Goal: Task Accomplishment & Management: Manage account settings

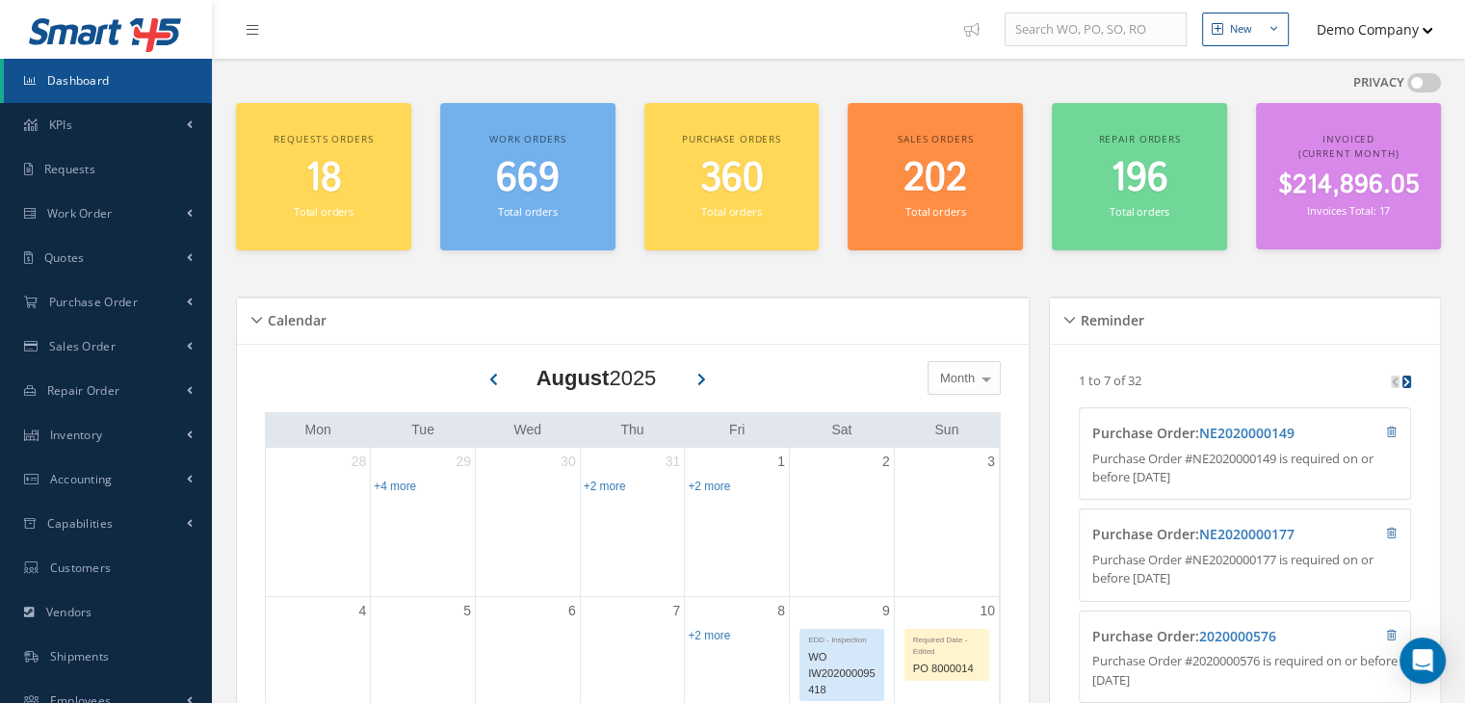
click at [1328, 31] on button "Demo Company" at bounding box center [1366, 30] width 135 height 38
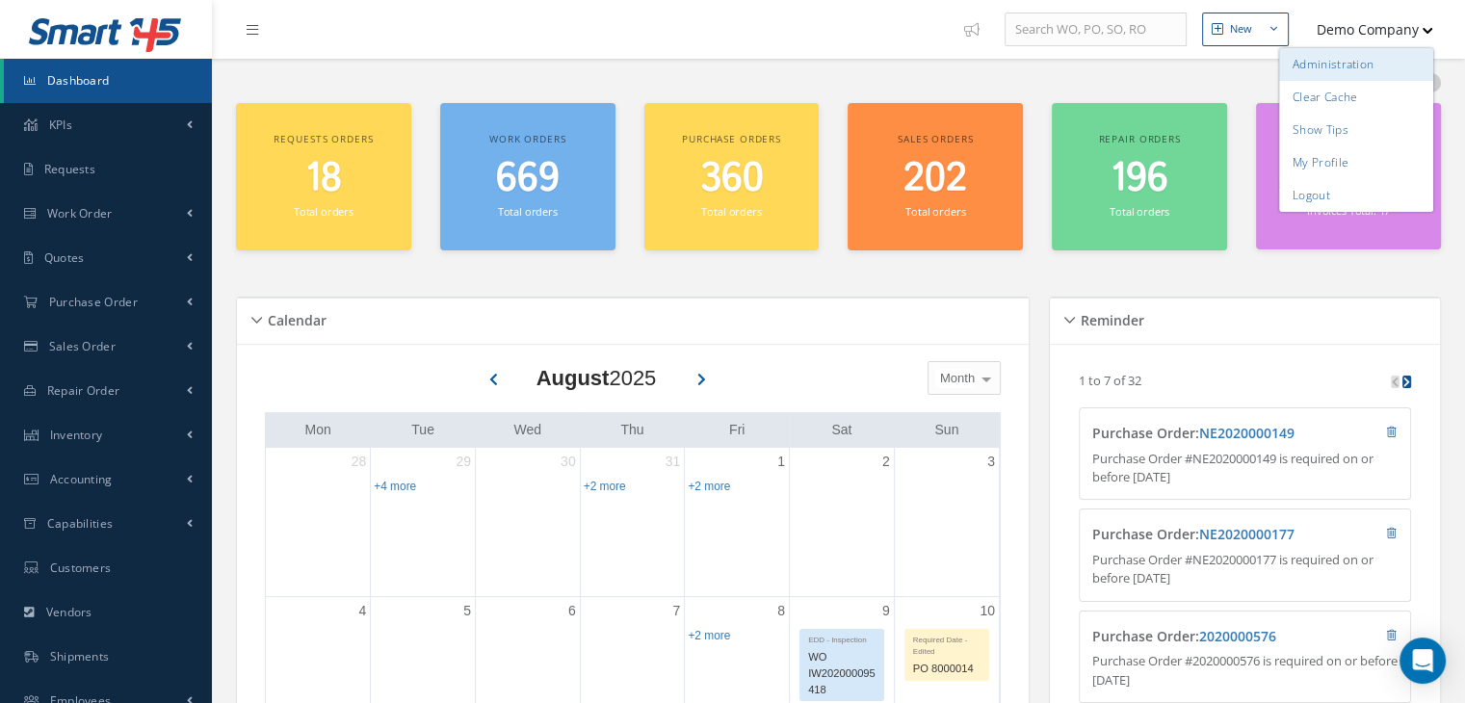
click at [1322, 61] on link "Administration" at bounding box center [1356, 64] width 154 height 33
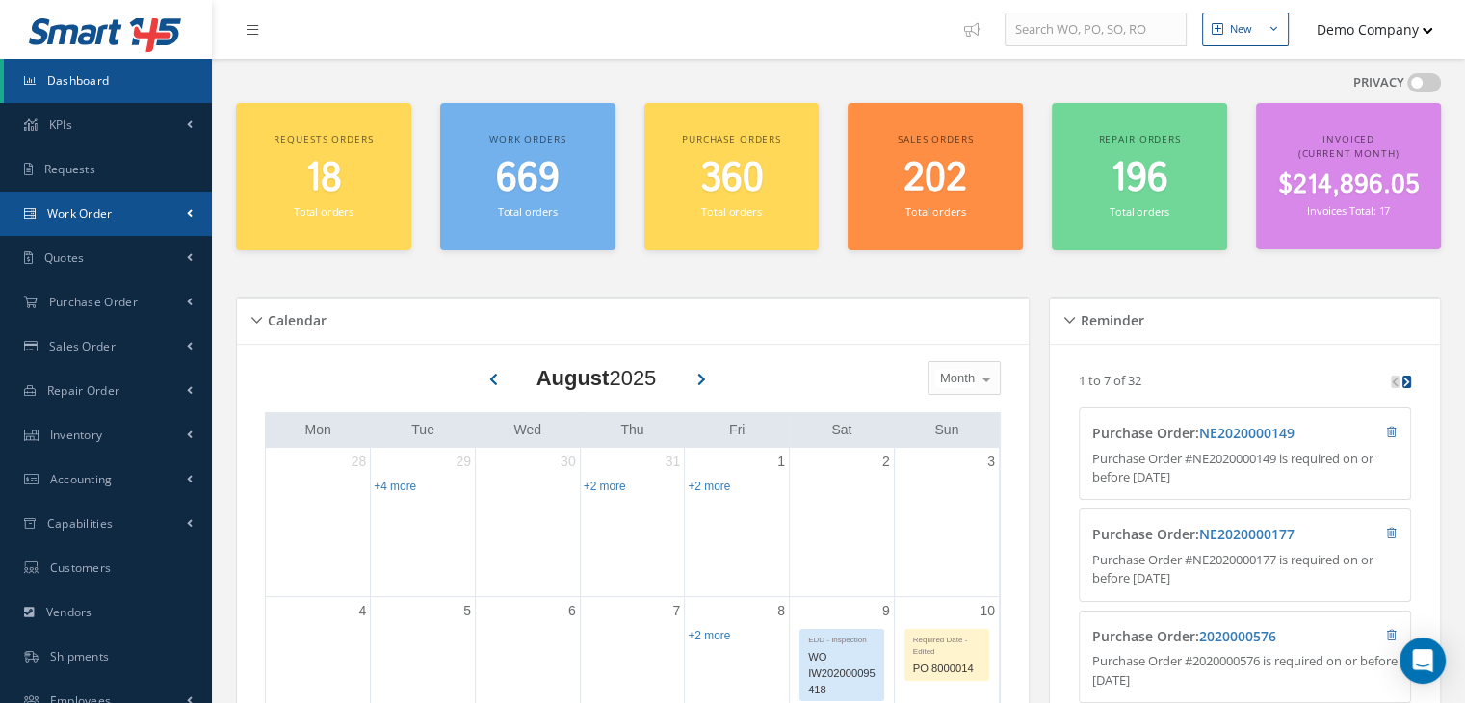
click at [154, 217] on link "Work Order" at bounding box center [106, 214] width 212 height 44
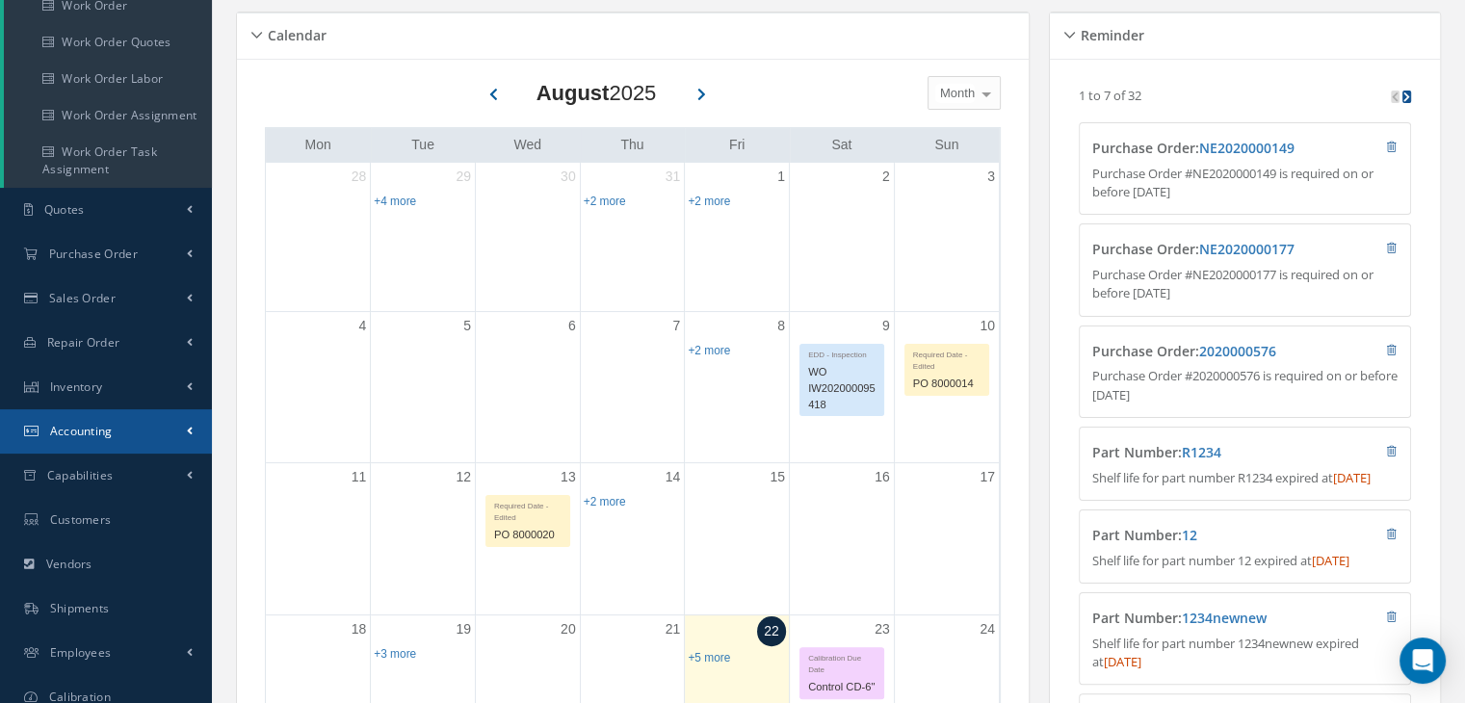
scroll to position [289, 0]
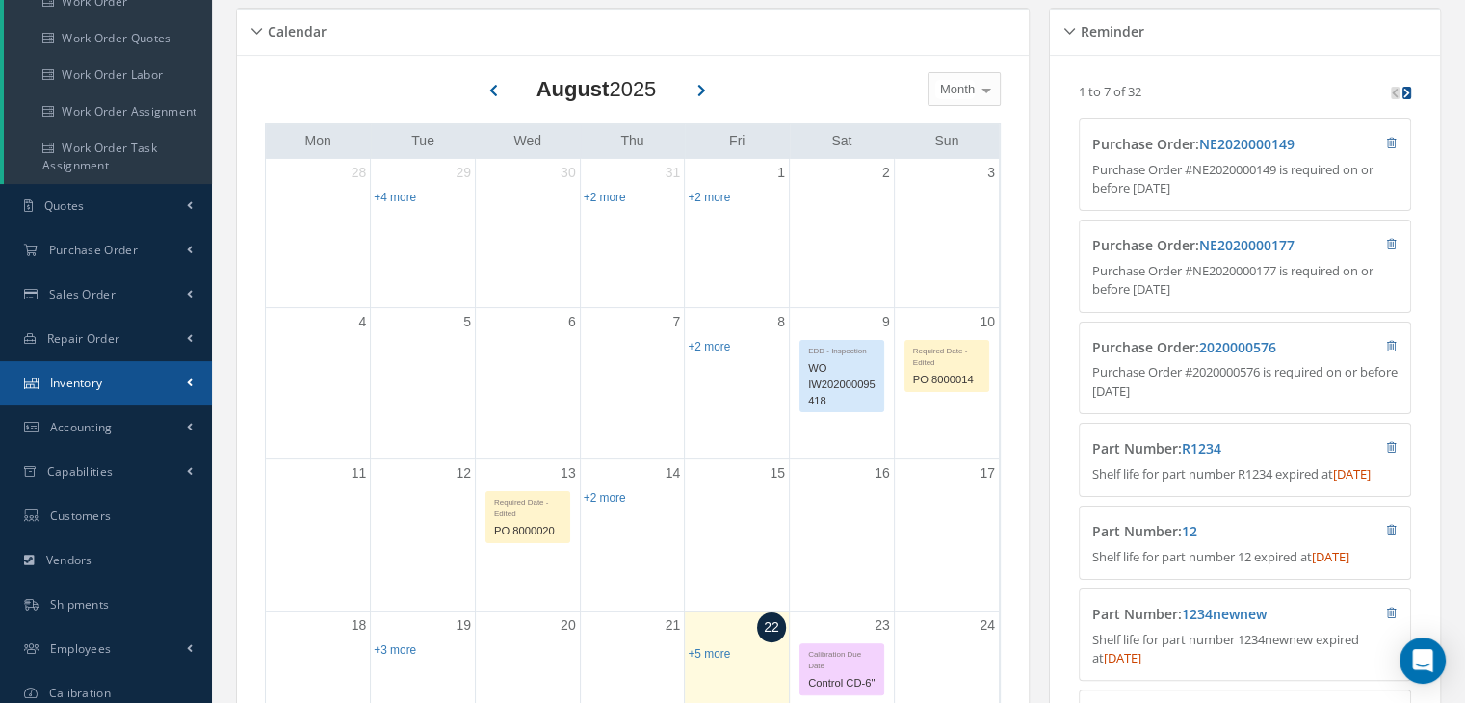
click at [150, 375] on link "Inventory" at bounding box center [106, 383] width 212 height 44
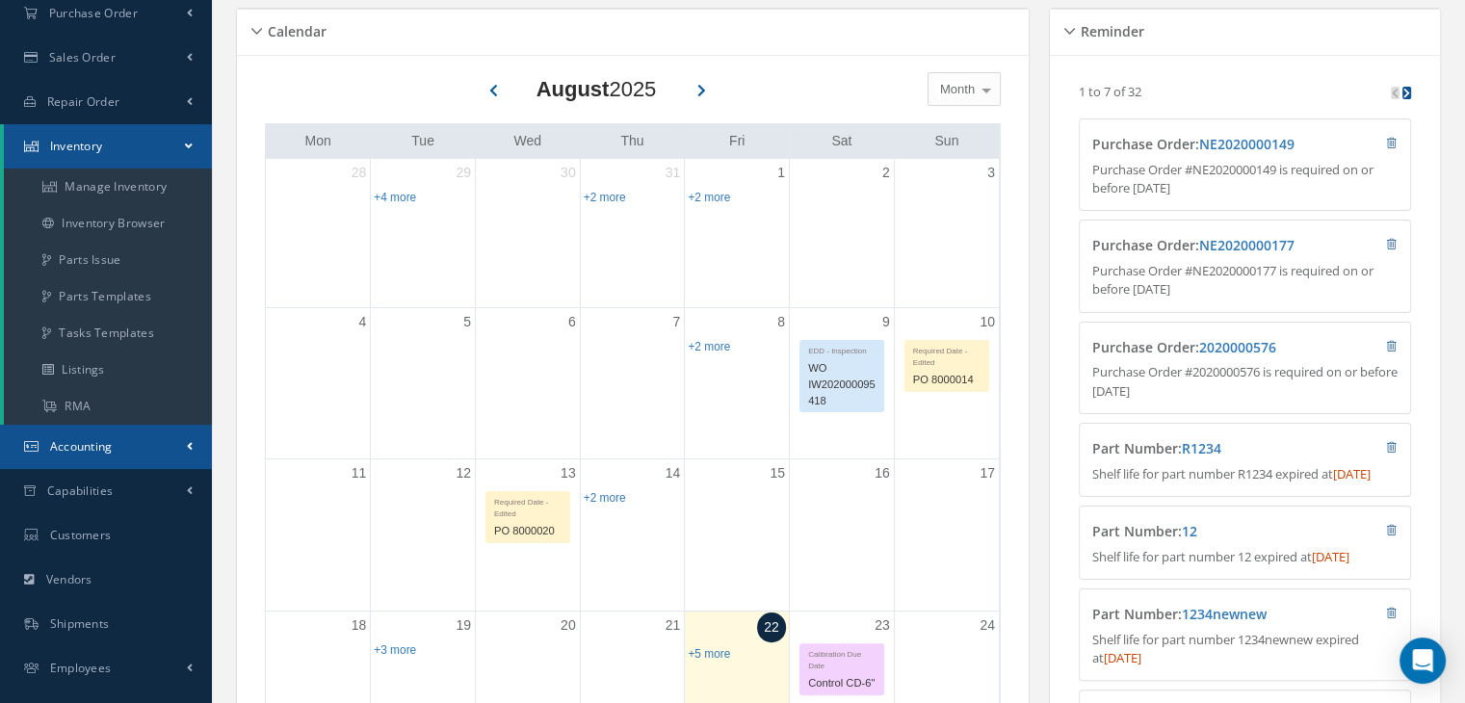
click at [128, 460] on link "Accounting" at bounding box center [106, 447] width 212 height 44
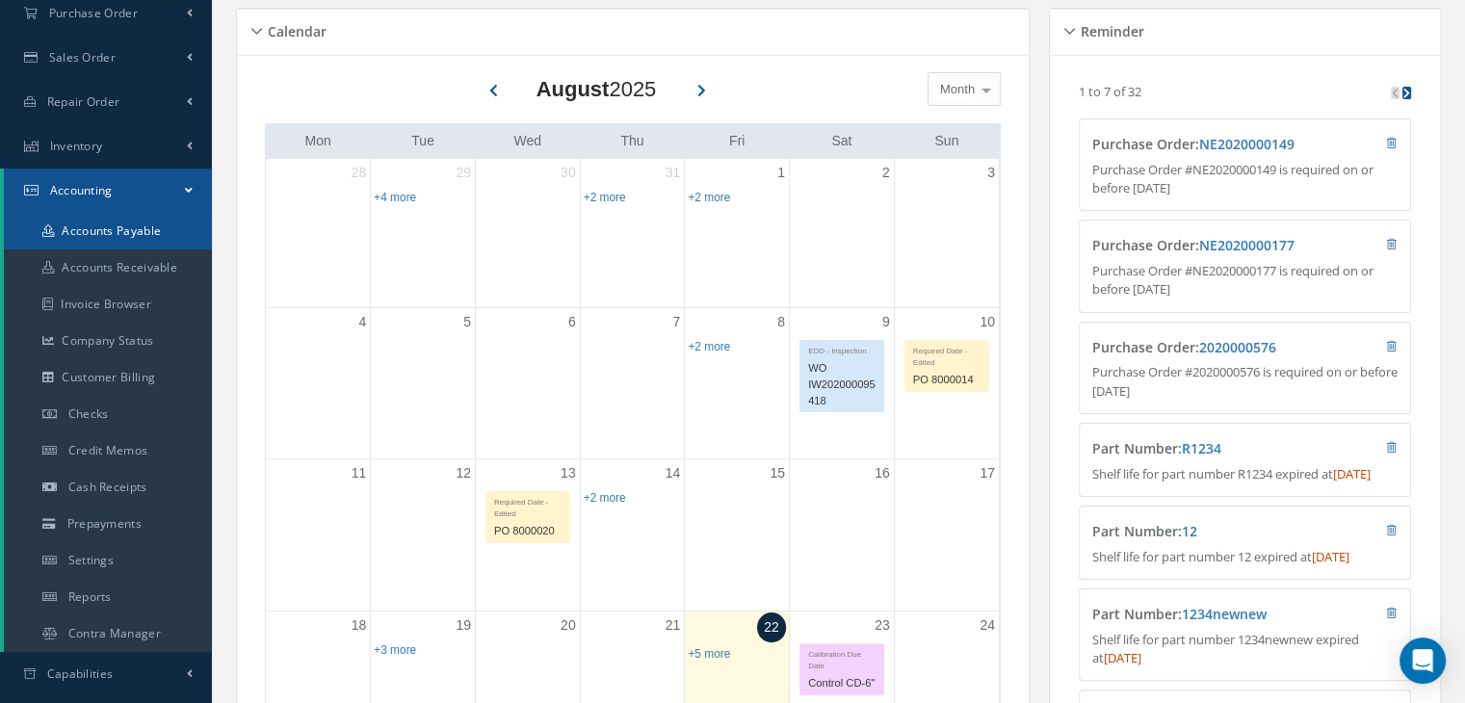
click at [154, 237] on link "Accounts Payable" at bounding box center [108, 231] width 208 height 37
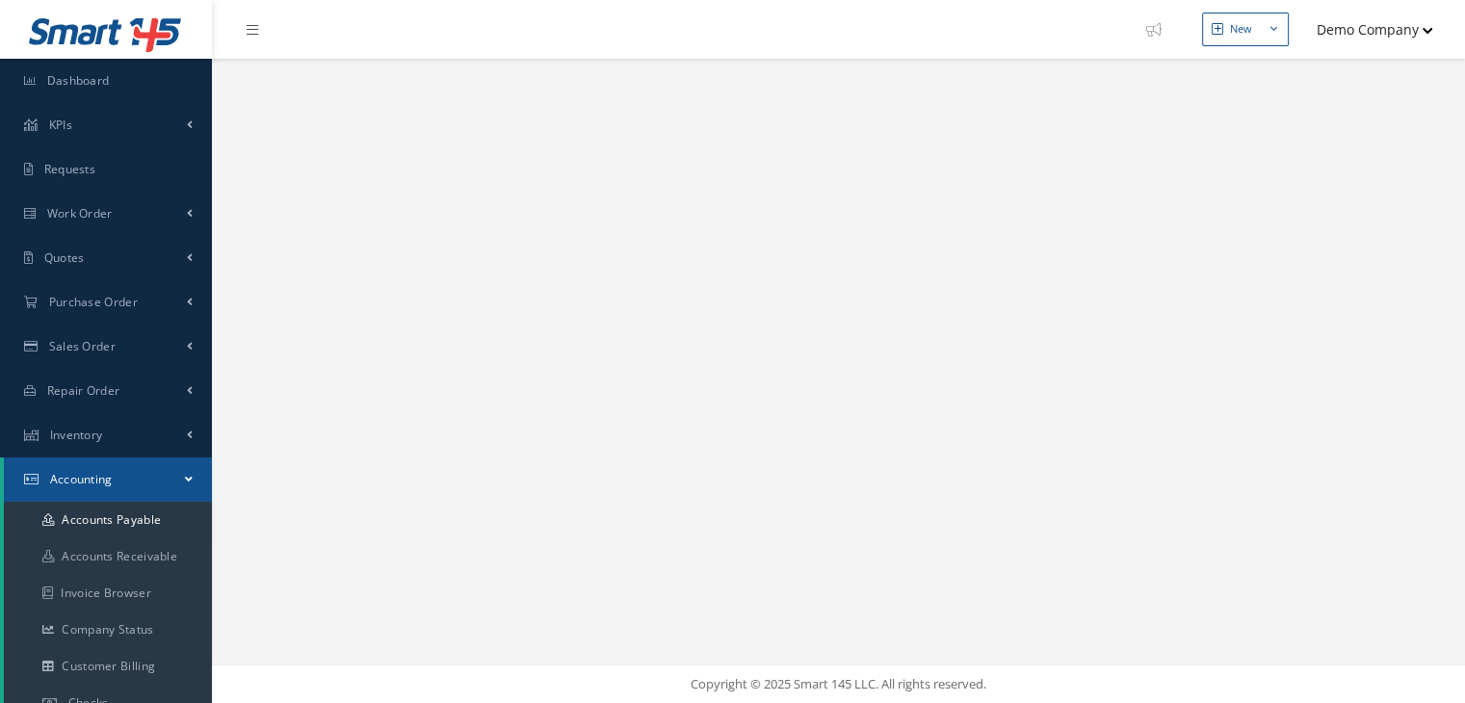
select select "25"
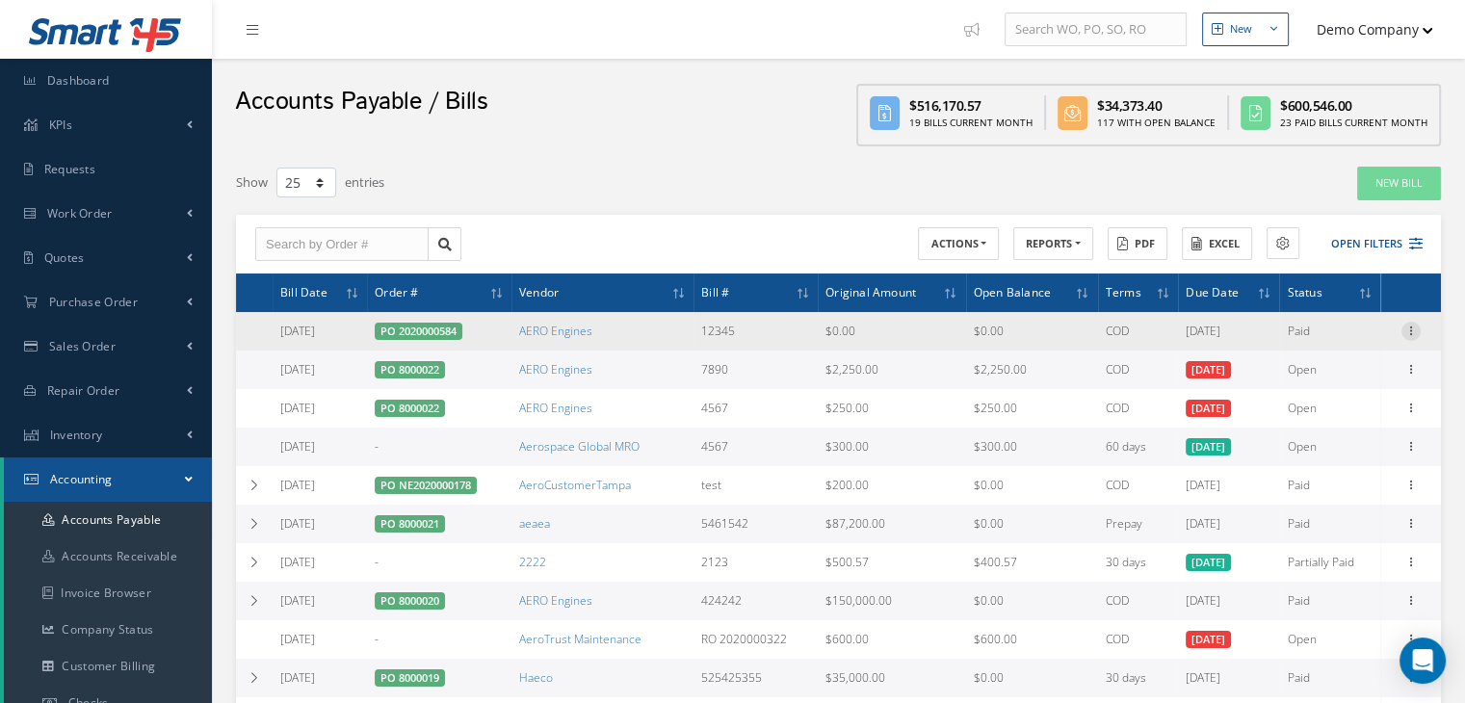
click at [1411, 326] on icon at bounding box center [1411, 329] width 19 height 15
click at [1340, 358] on link "Manage Payments" at bounding box center [1323, 368] width 152 height 25
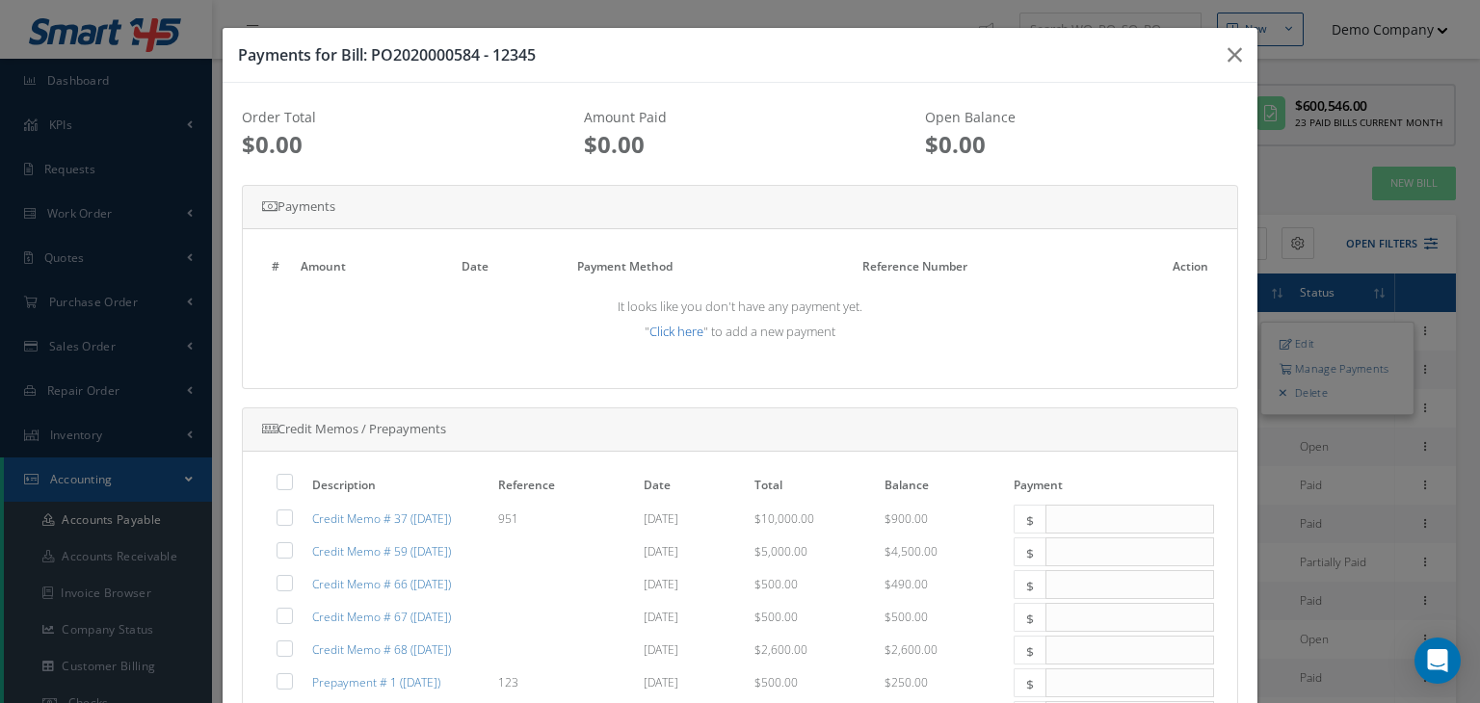
click at [669, 329] on link "Click here" at bounding box center [676, 331] width 54 height 17
click at [832, 307] on div "Select" at bounding box center [876, 300] width 142 height 29
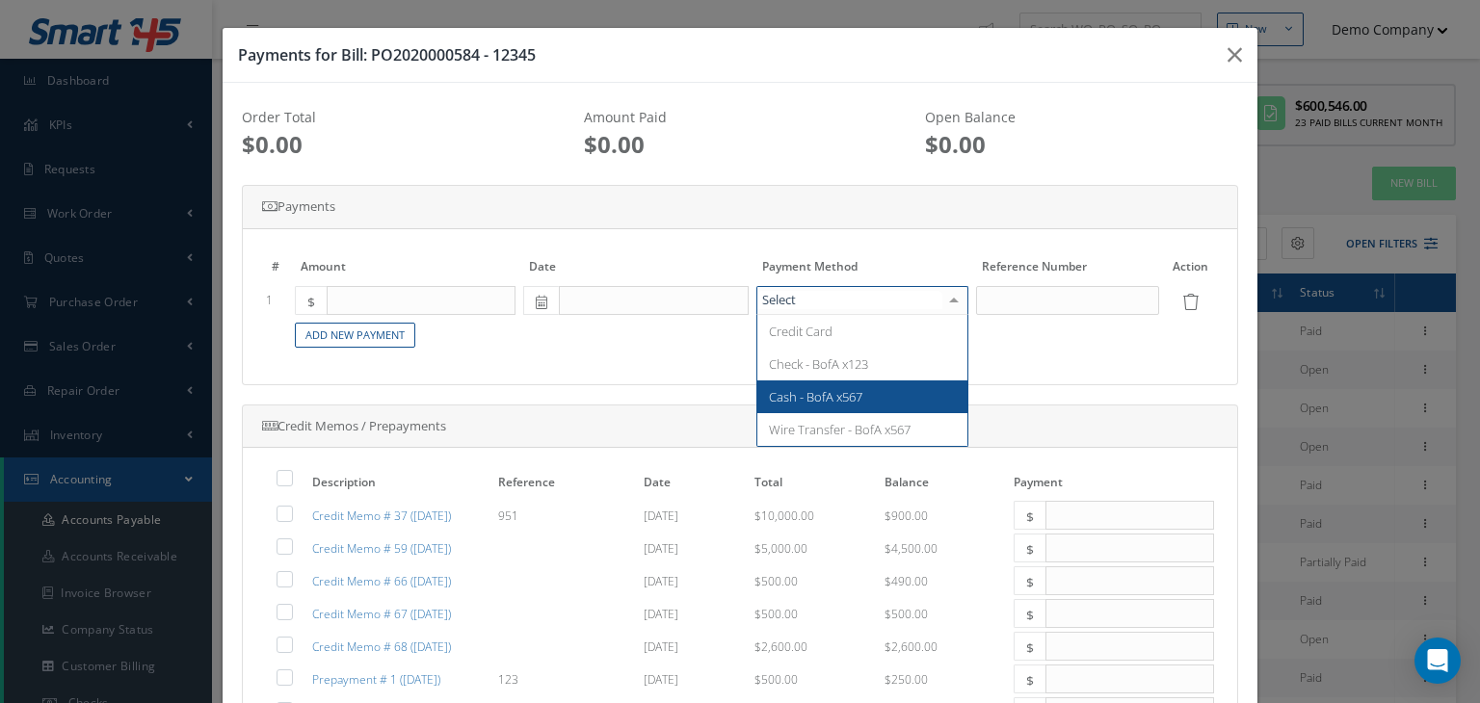
click at [1090, 337] on table "# Amount Date Payment Method Reference Number Action 1 $ Credit Card Check - Bo…" at bounding box center [739, 300] width 955 height 102
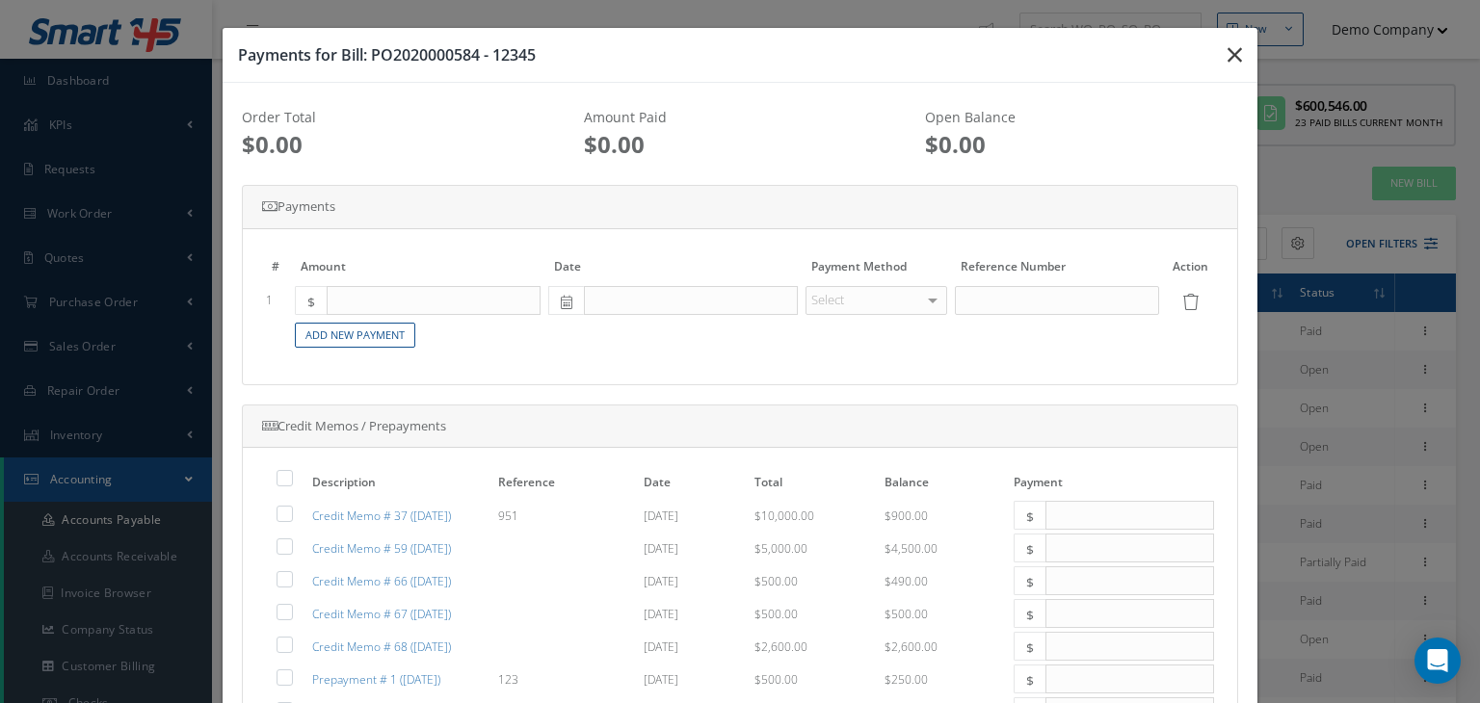
click at [0, 0] on icon "button" at bounding box center [0, 0] width 0 height 0
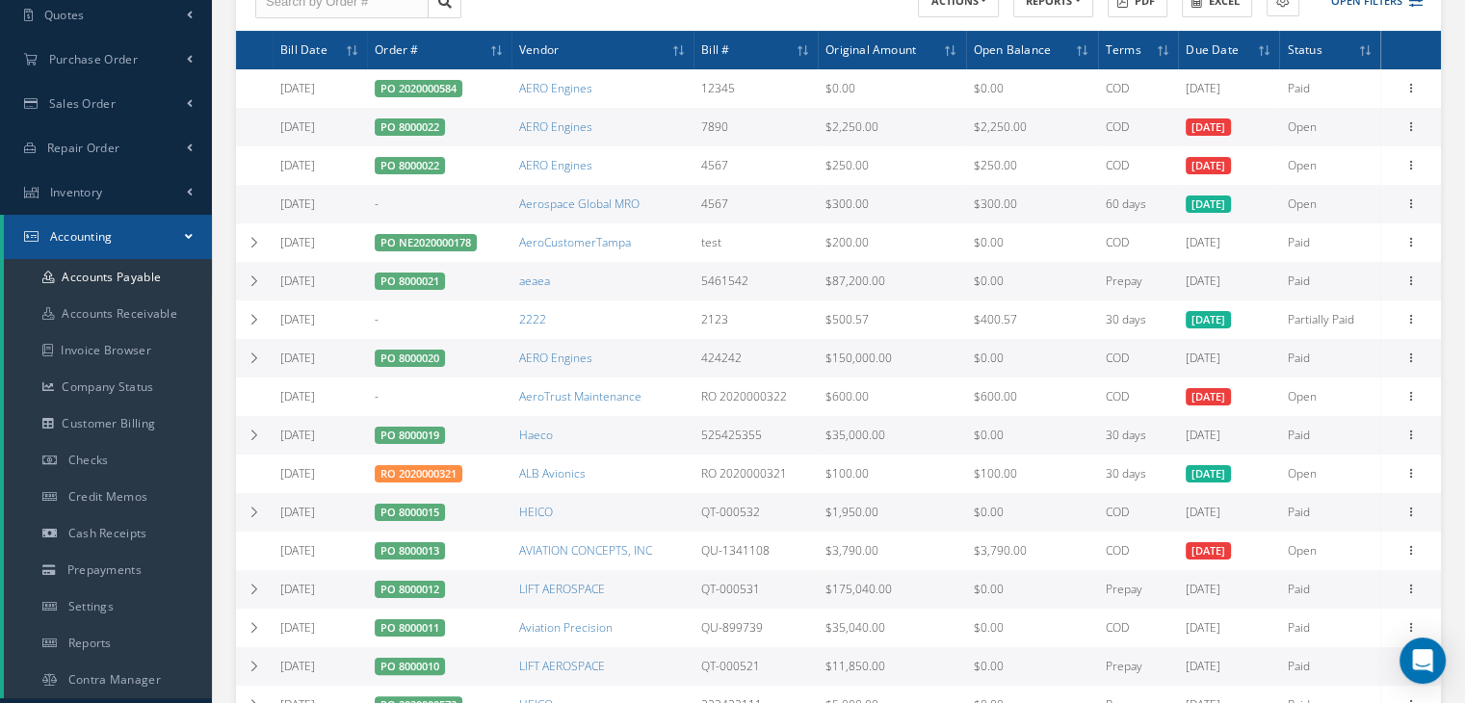
scroll to position [289, 0]
